Goal: Transaction & Acquisition: Purchase product/service

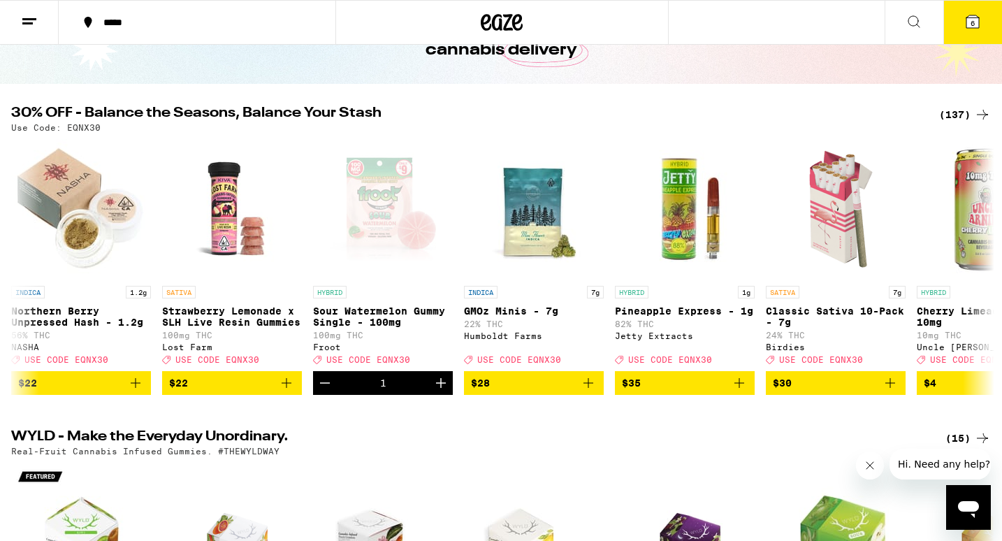
scroll to position [0, 14534]
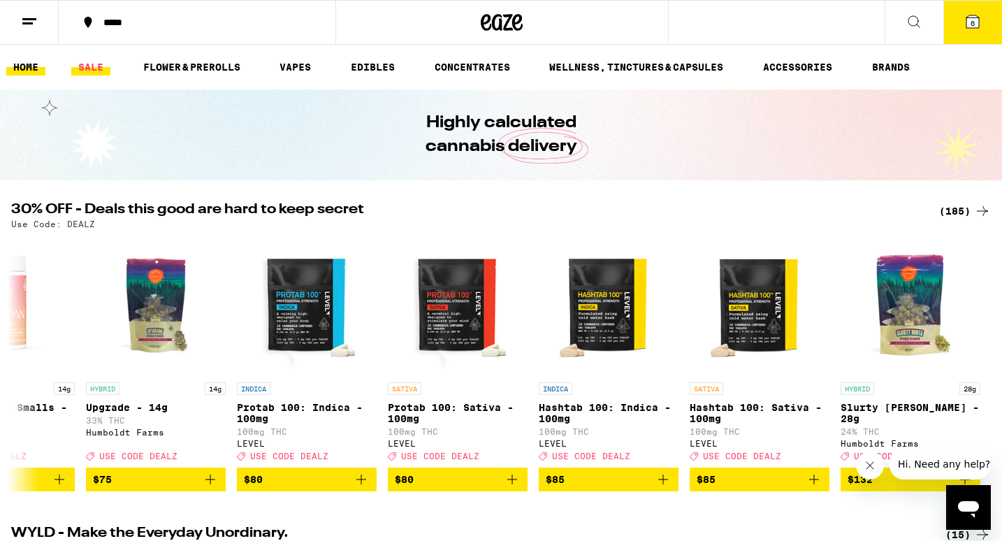
click at [87, 68] on link "SALE" at bounding box center [90, 67] width 39 height 17
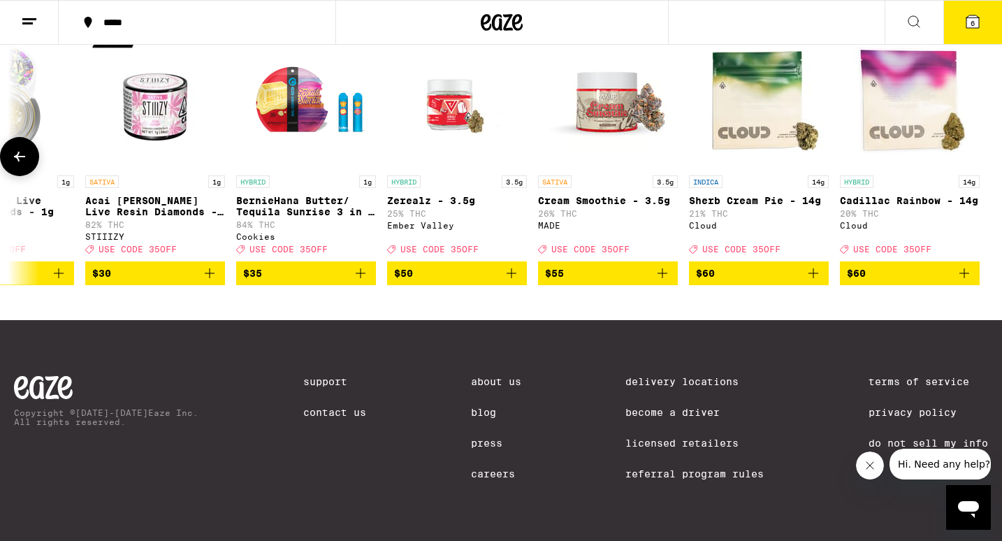
scroll to position [0, 832]
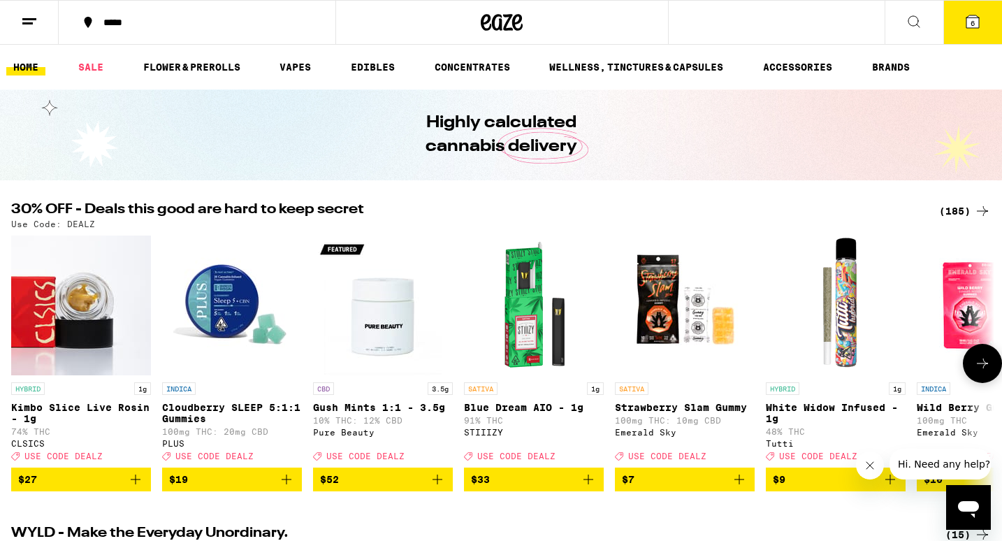
scroll to position [404, 0]
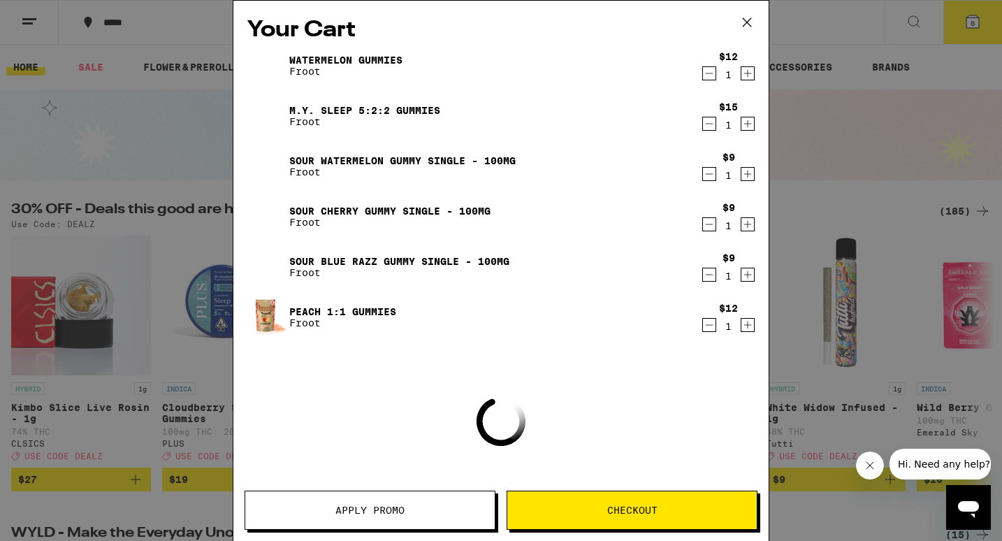
scroll to position [0, 142]
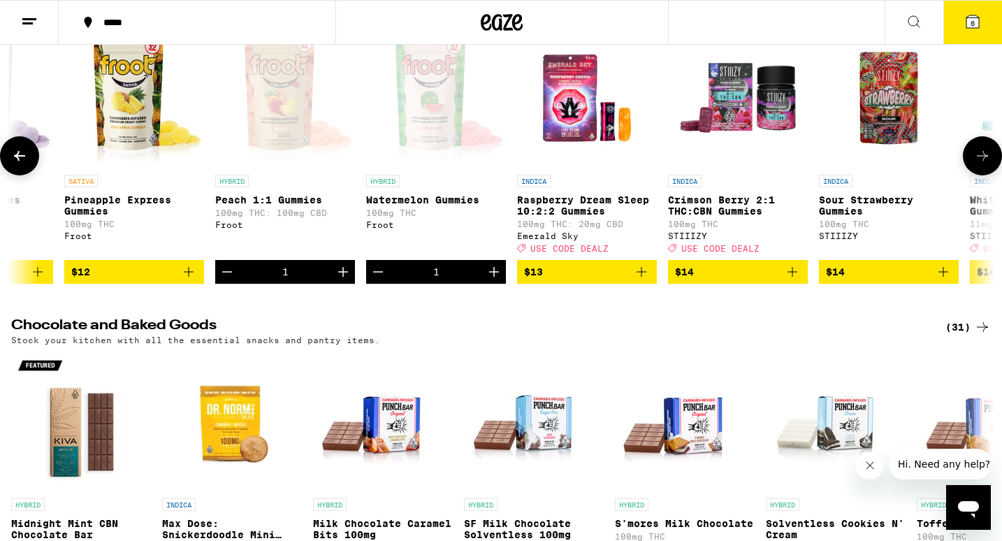
scroll to position [0, 2681]
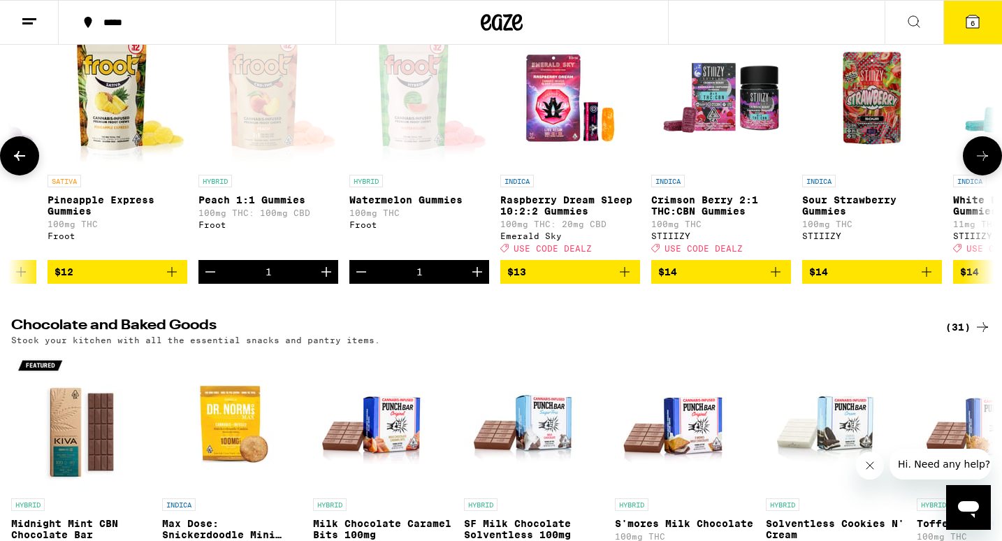
click at [208, 280] on icon "Decrement" at bounding box center [210, 271] width 17 height 17
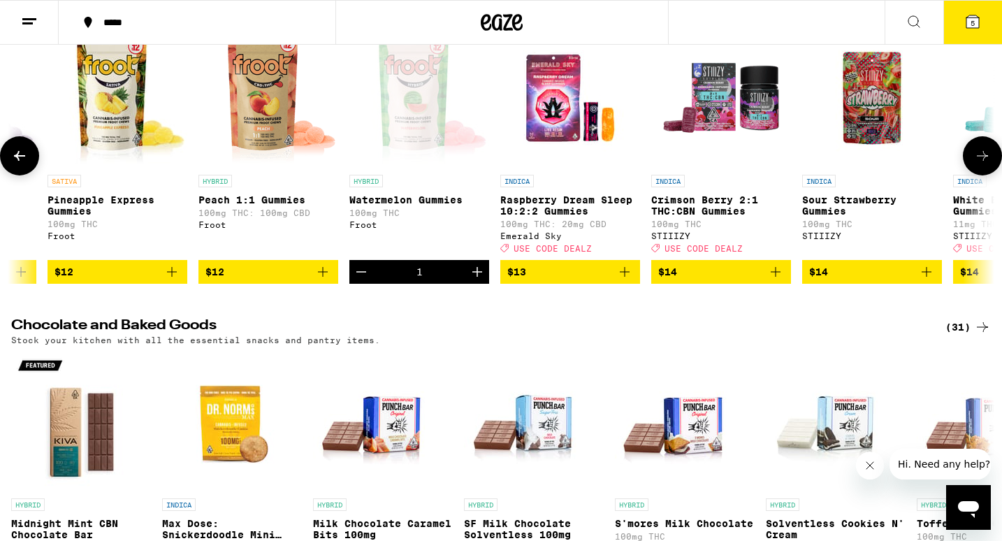
click at [364, 280] on icon "Decrement" at bounding box center [361, 271] width 17 height 17
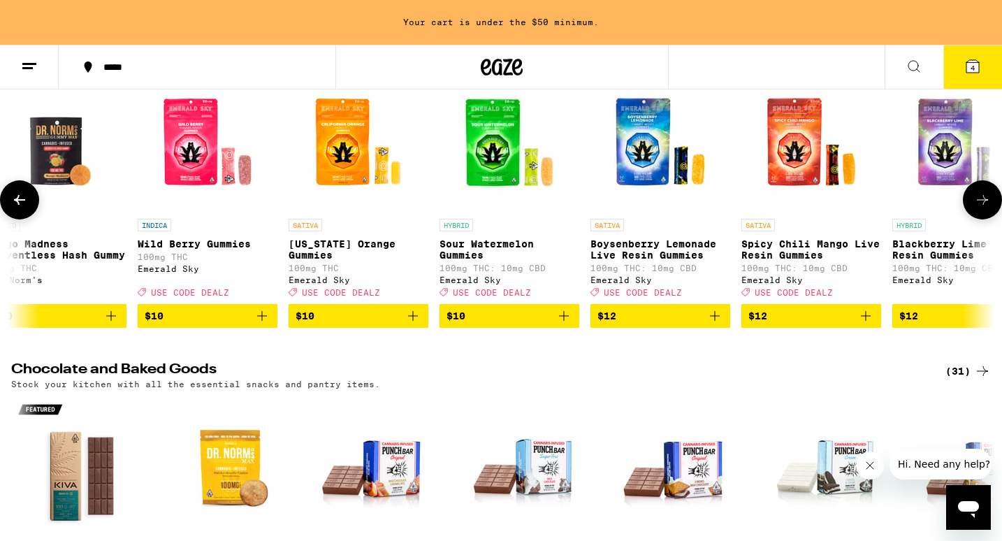
scroll to position [0, 1544]
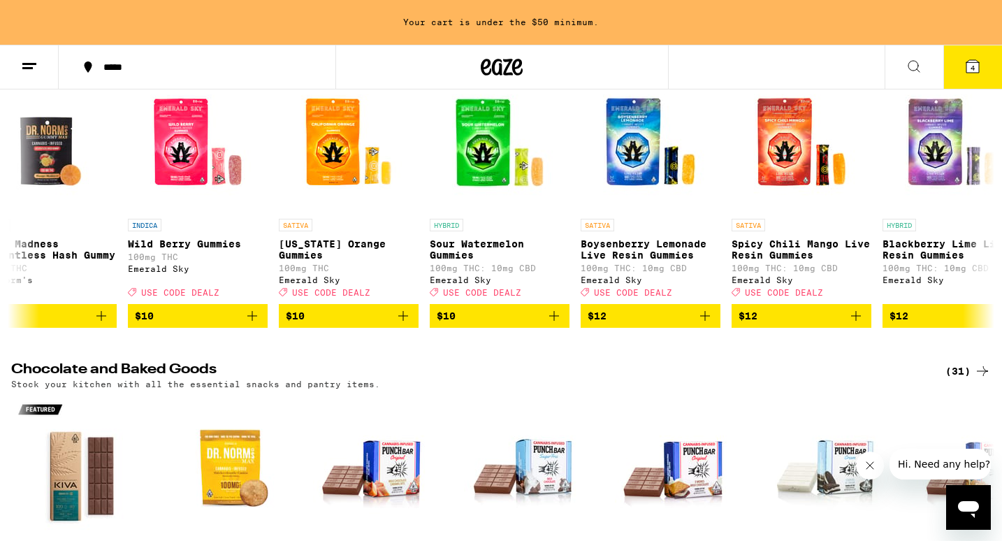
click at [971, 66] on span "4" at bounding box center [973, 68] width 4 height 8
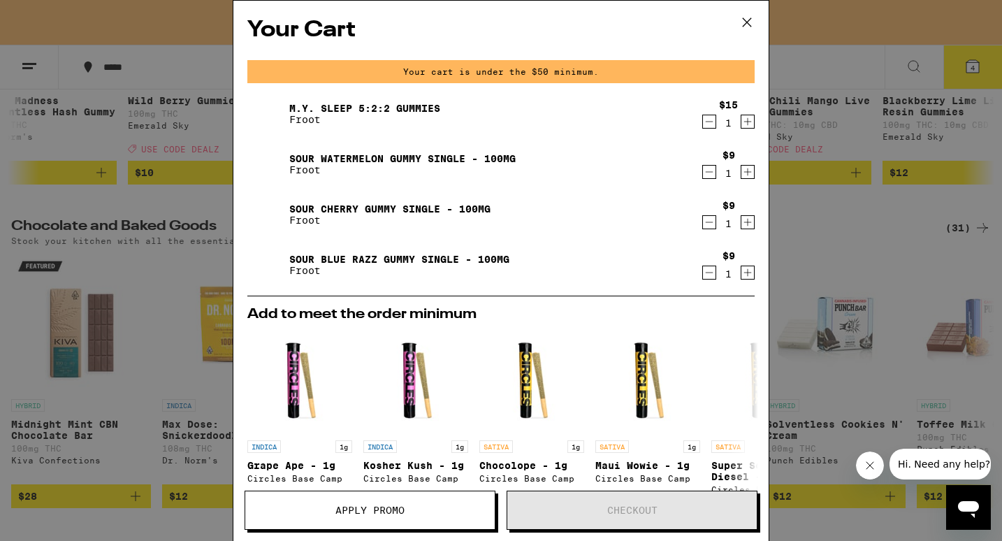
click at [711, 126] on icon "Decrement" at bounding box center [709, 121] width 13 height 17
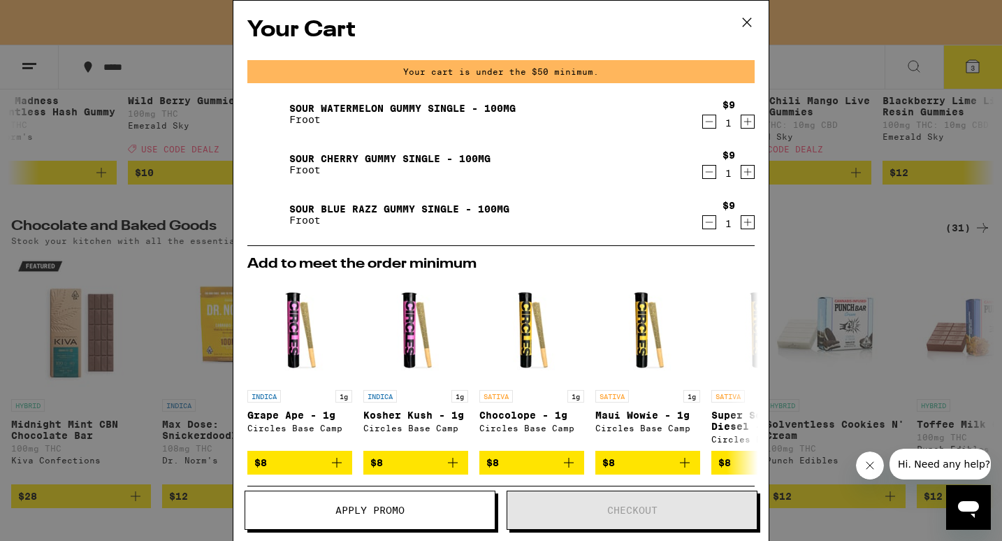
click at [711, 126] on icon "Decrement" at bounding box center [709, 121] width 13 height 17
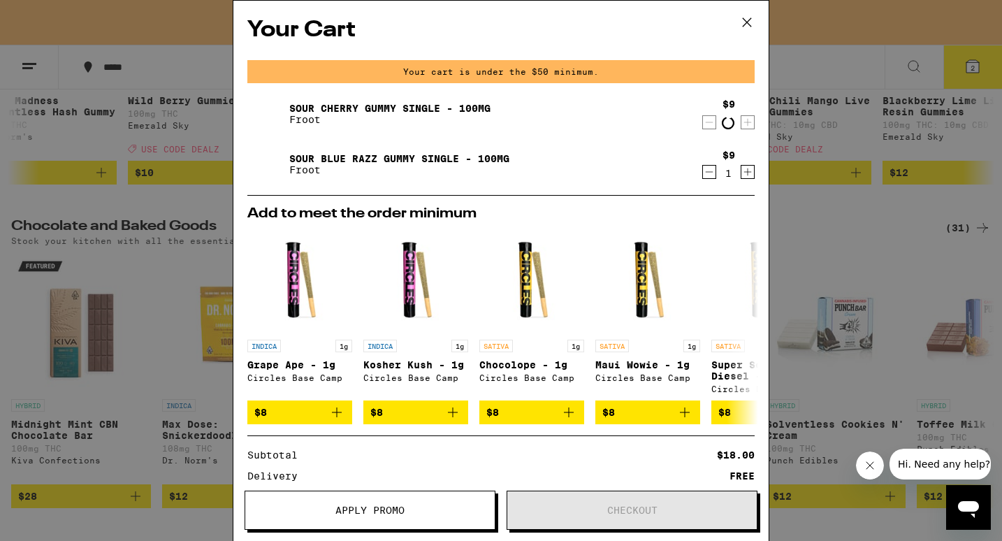
click at [711, 126] on icon "Decrement" at bounding box center [709, 122] width 13 height 17
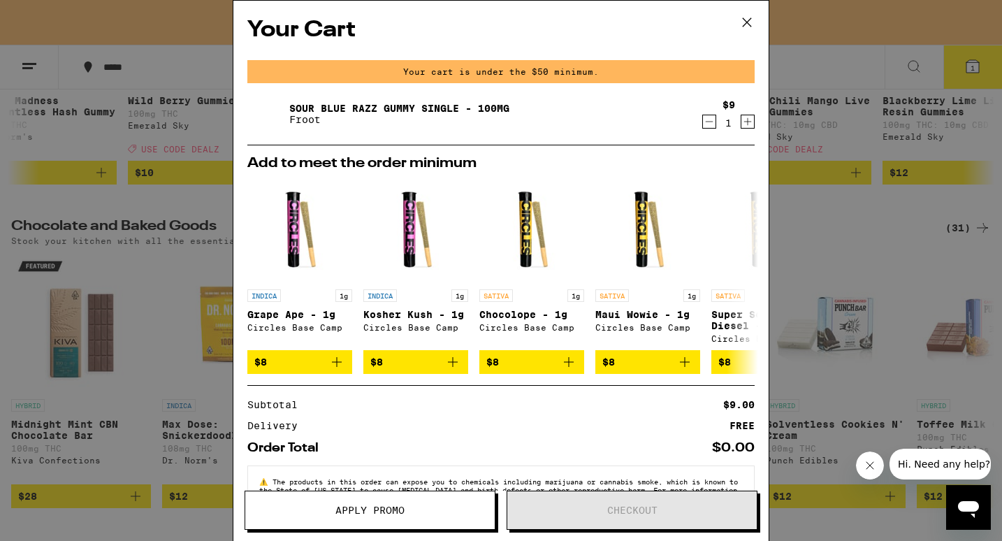
click at [711, 126] on icon "Decrement" at bounding box center [709, 121] width 13 height 17
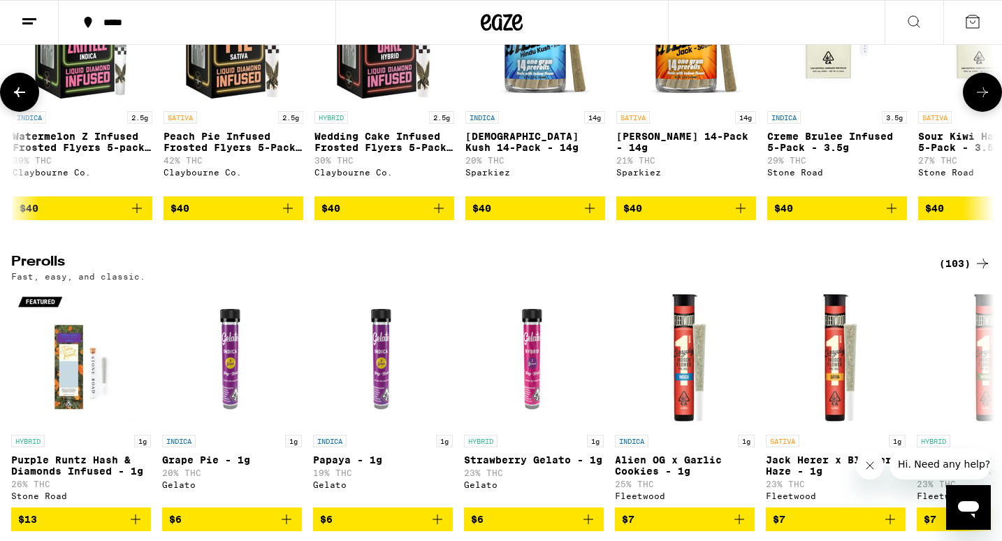
scroll to position [0, 9510]
